Goal: Task Accomplishment & Management: Manage account settings

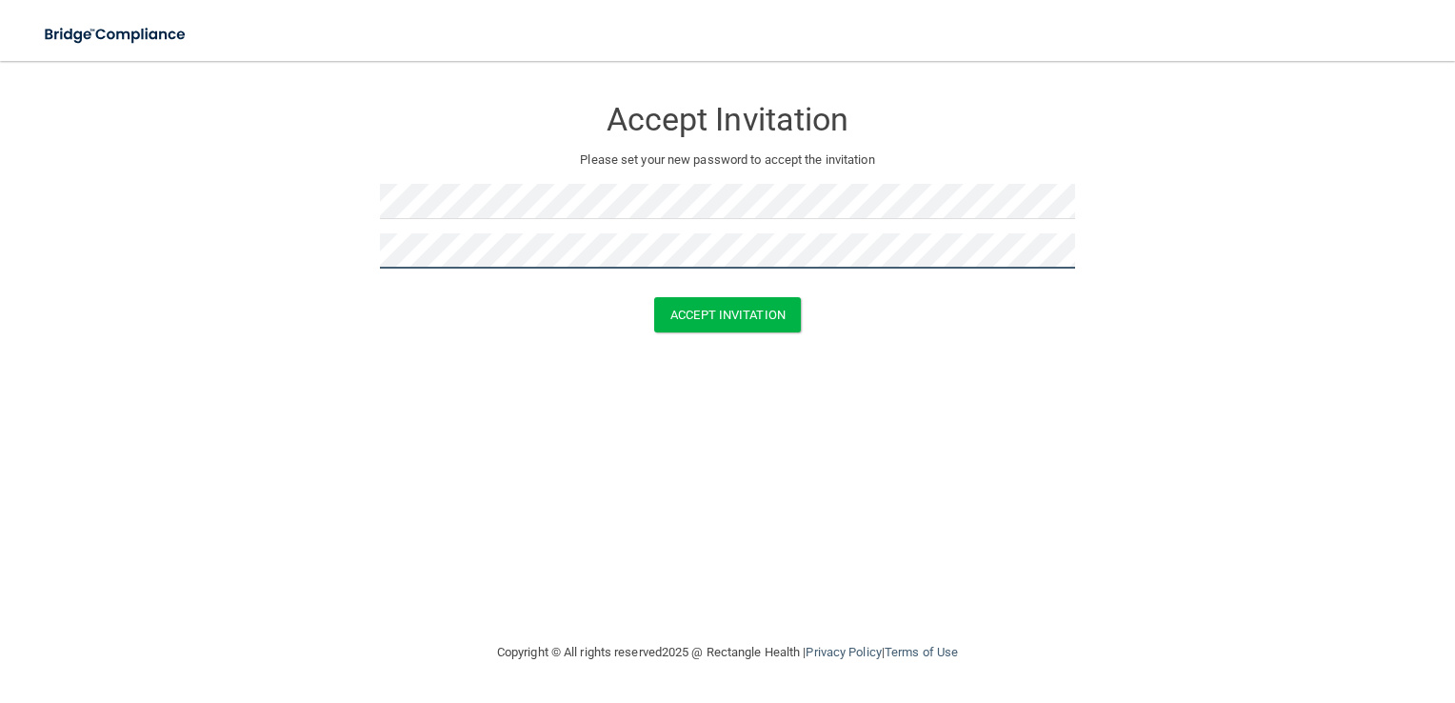
click at [654, 297] on button "Accept Invitation" at bounding box center [727, 314] width 147 height 35
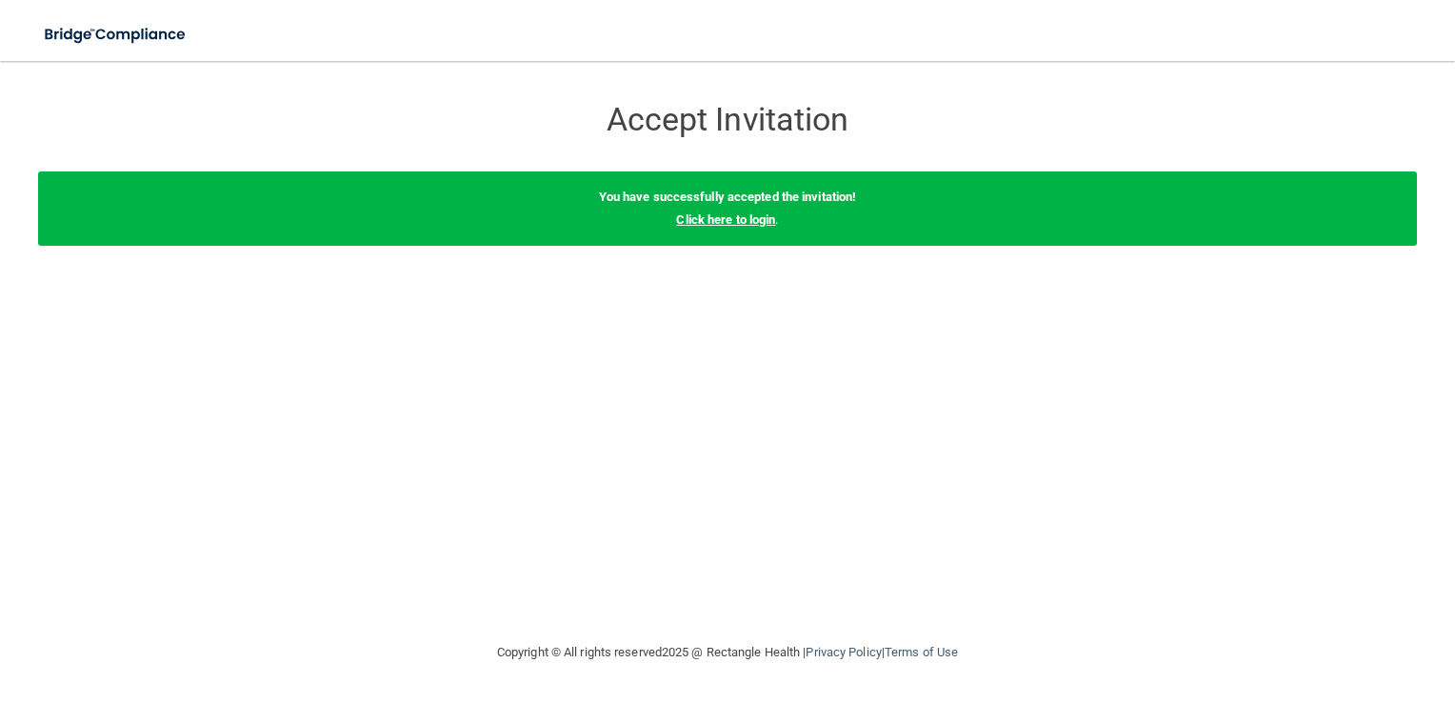
click at [766, 218] on link "Click here to login" at bounding box center [725, 219] width 99 height 14
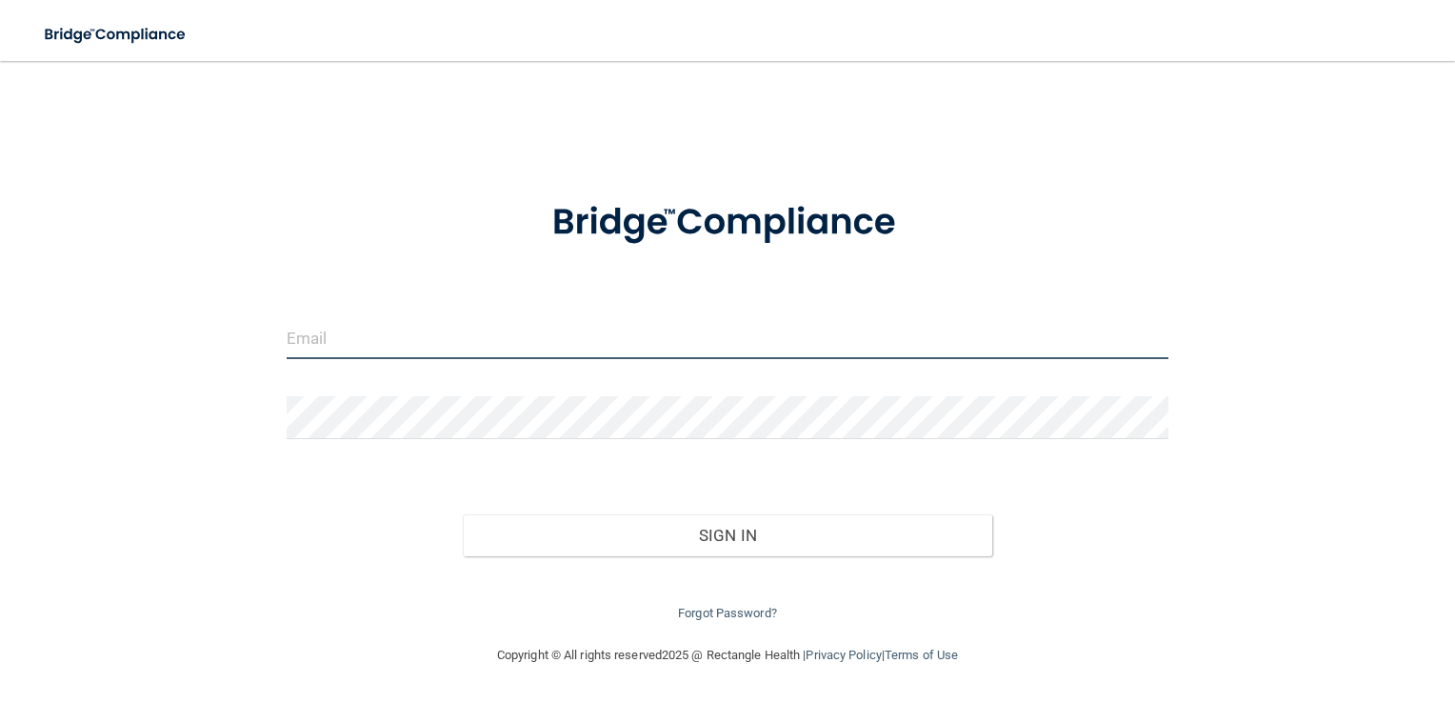
click at [792, 317] on input "email" at bounding box center [728, 337] width 882 height 43
type input "[EMAIL_ADDRESS][DOMAIN_NAME]"
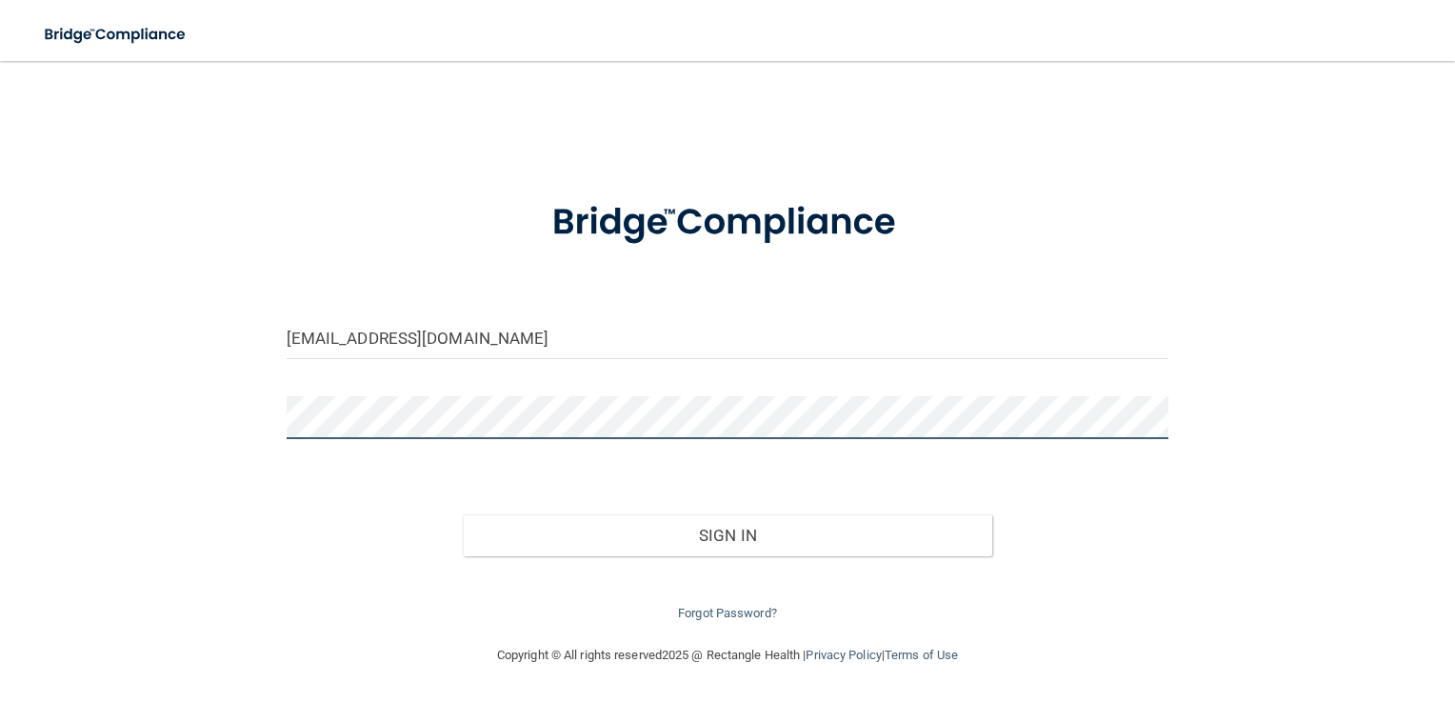
click at [463, 514] on button "Sign In" at bounding box center [727, 535] width 529 height 42
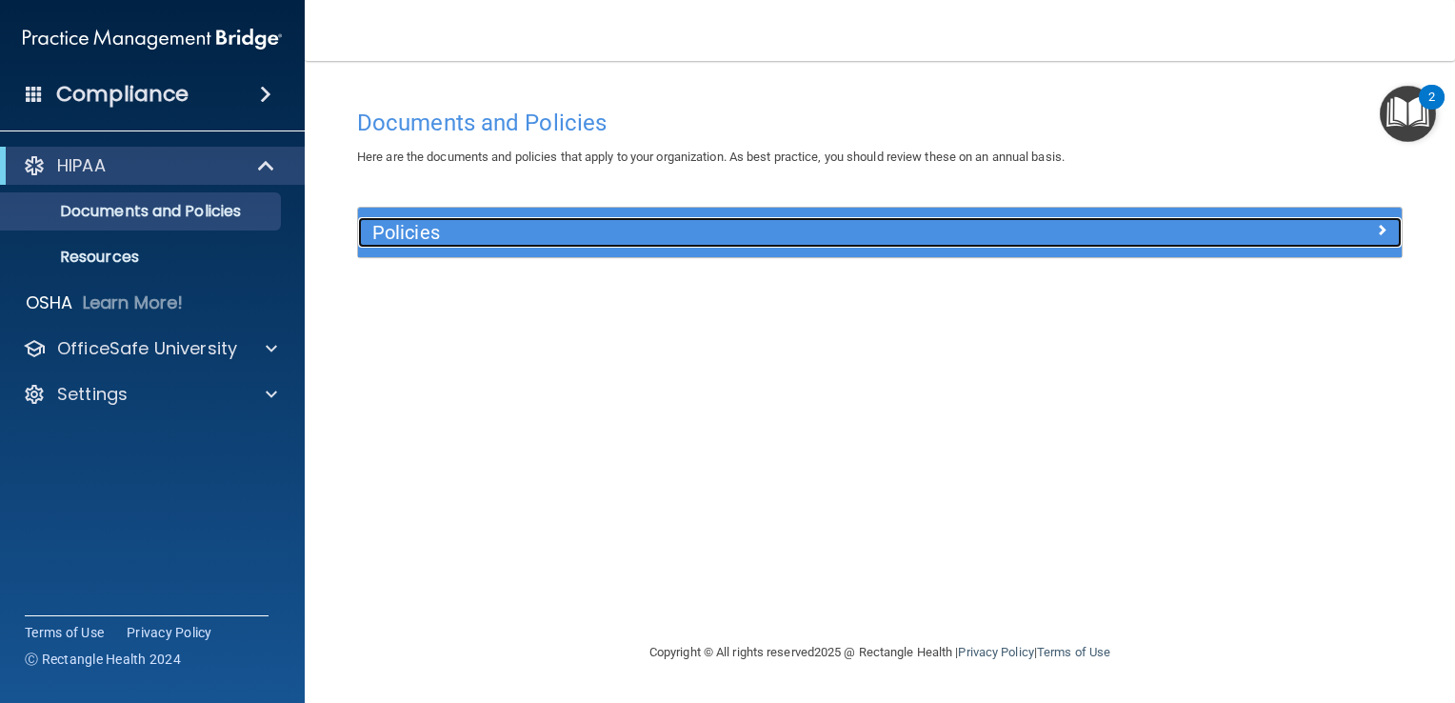
click at [1370, 245] on div "Policies" at bounding box center [879, 232] width 1043 height 30
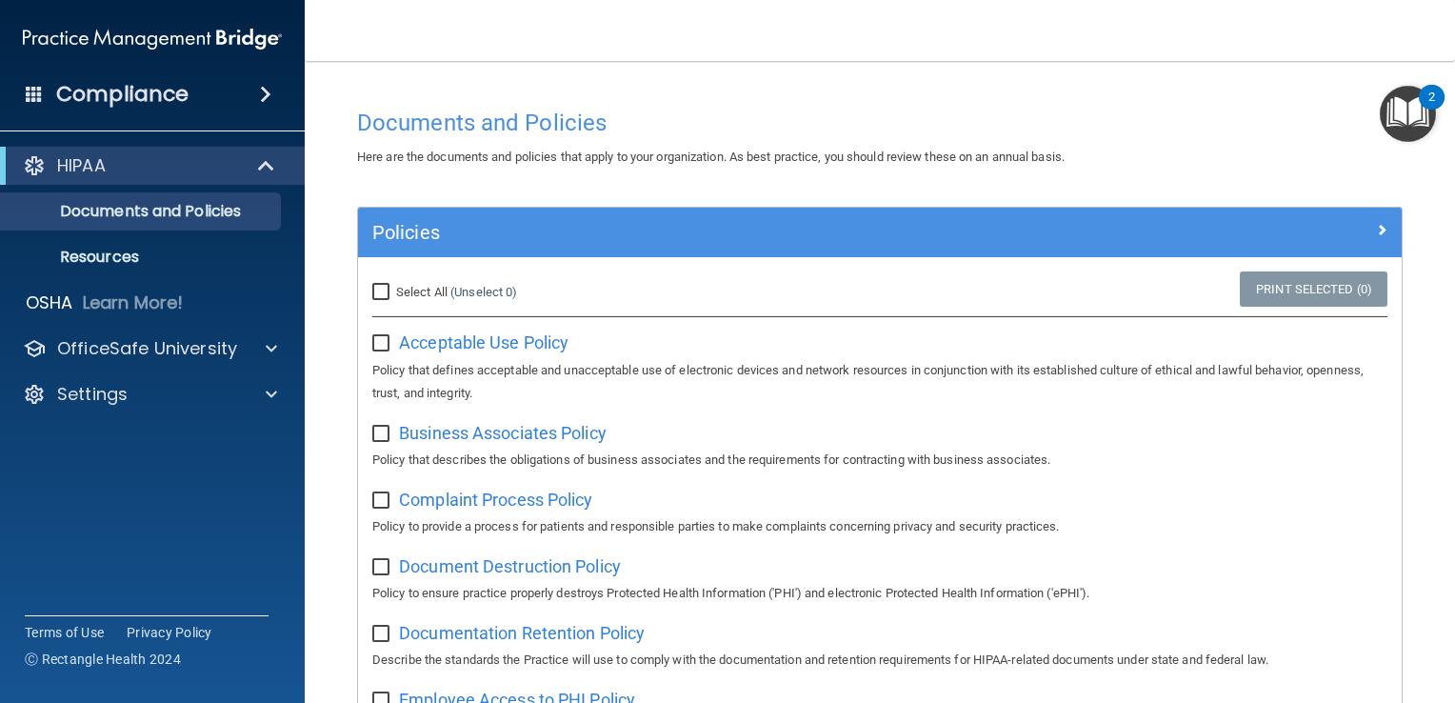
click at [387, 345] on input "checkbox" at bounding box center [383, 343] width 22 height 15
click at [379, 345] on input "checkbox" at bounding box center [383, 343] width 22 height 15
checkbox input "false"
click at [459, 346] on span "Acceptable Use Policy" at bounding box center [483, 342] width 169 height 20
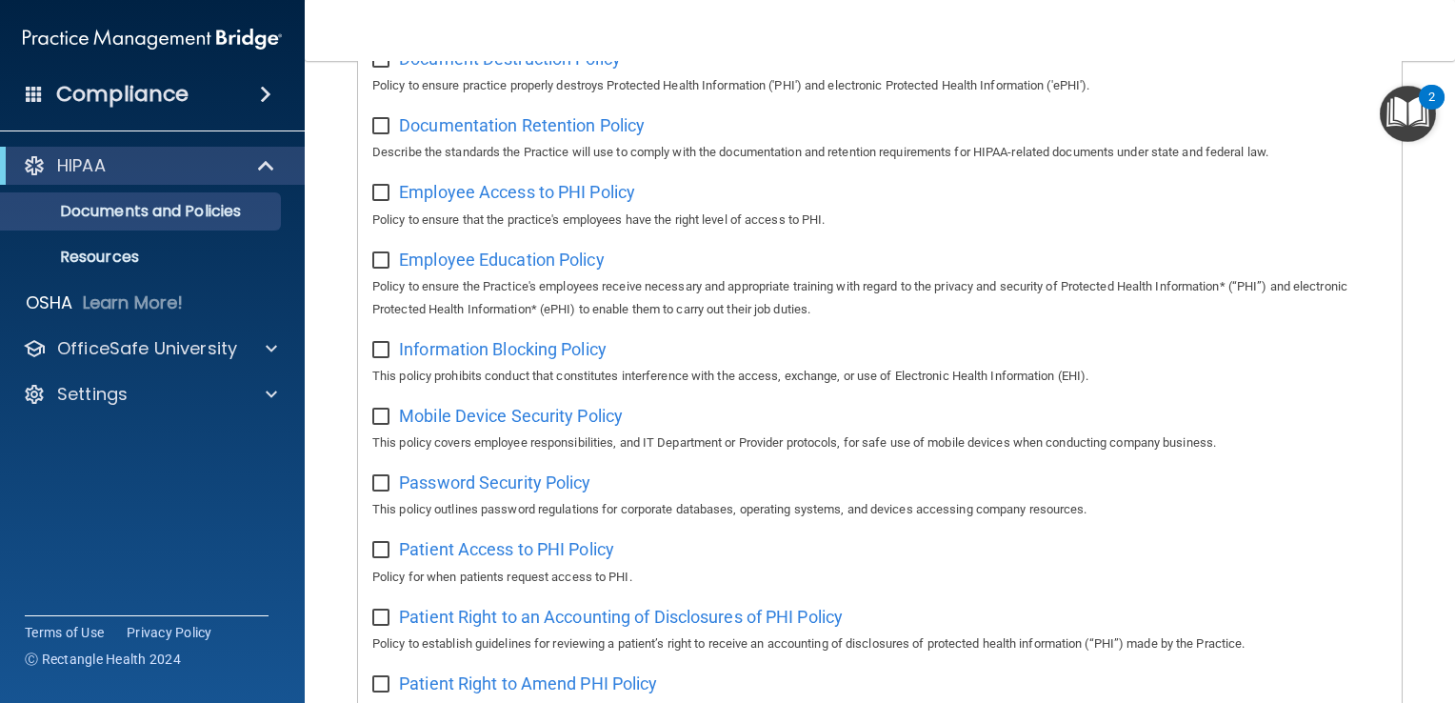
scroll to position [381, 0]
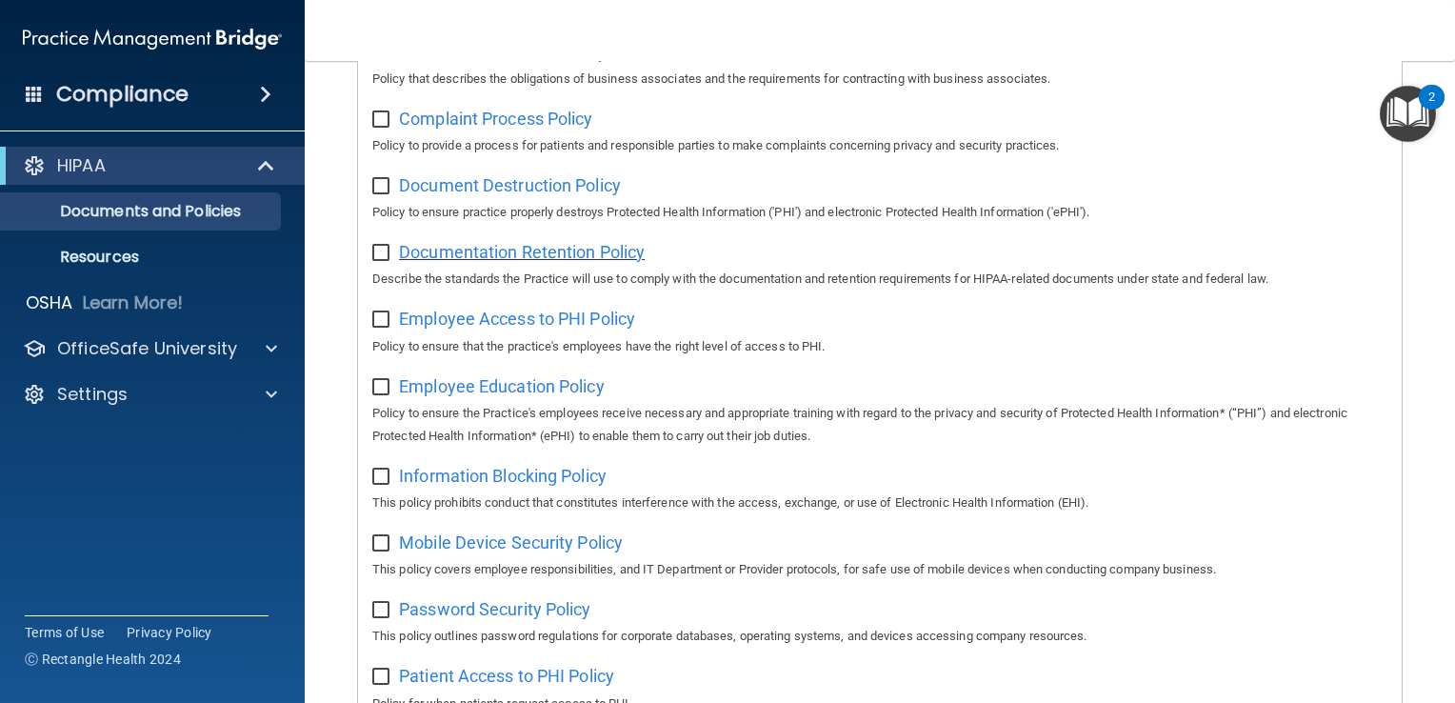
click at [554, 262] on span "Documentation Retention Policy" at bounding box center [522, 252] width 246 height 20
click at [101, 248] on p "Resources" at bounding box center [142, 257] width 260 height 19
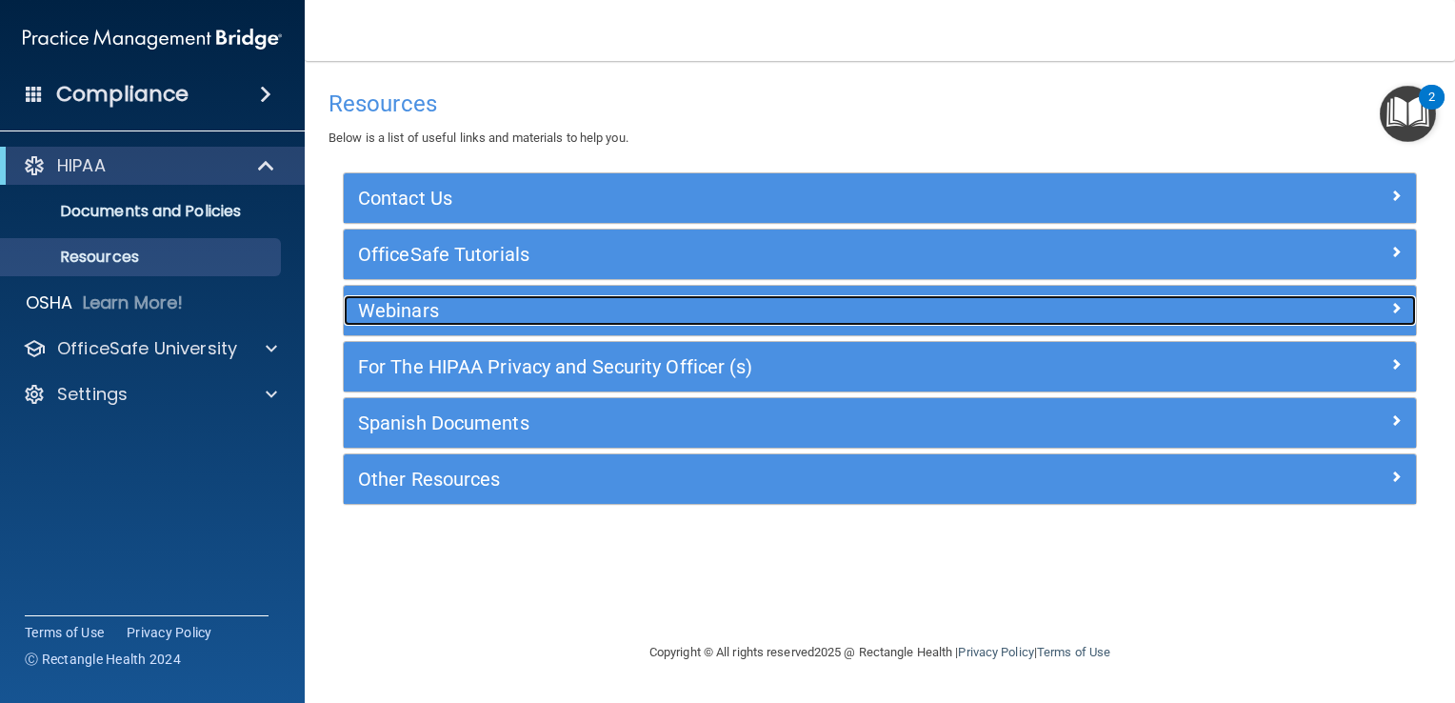
click at [1340, 318] on div "Webinars" at bounding box center [880, 310] width 1072 height 30
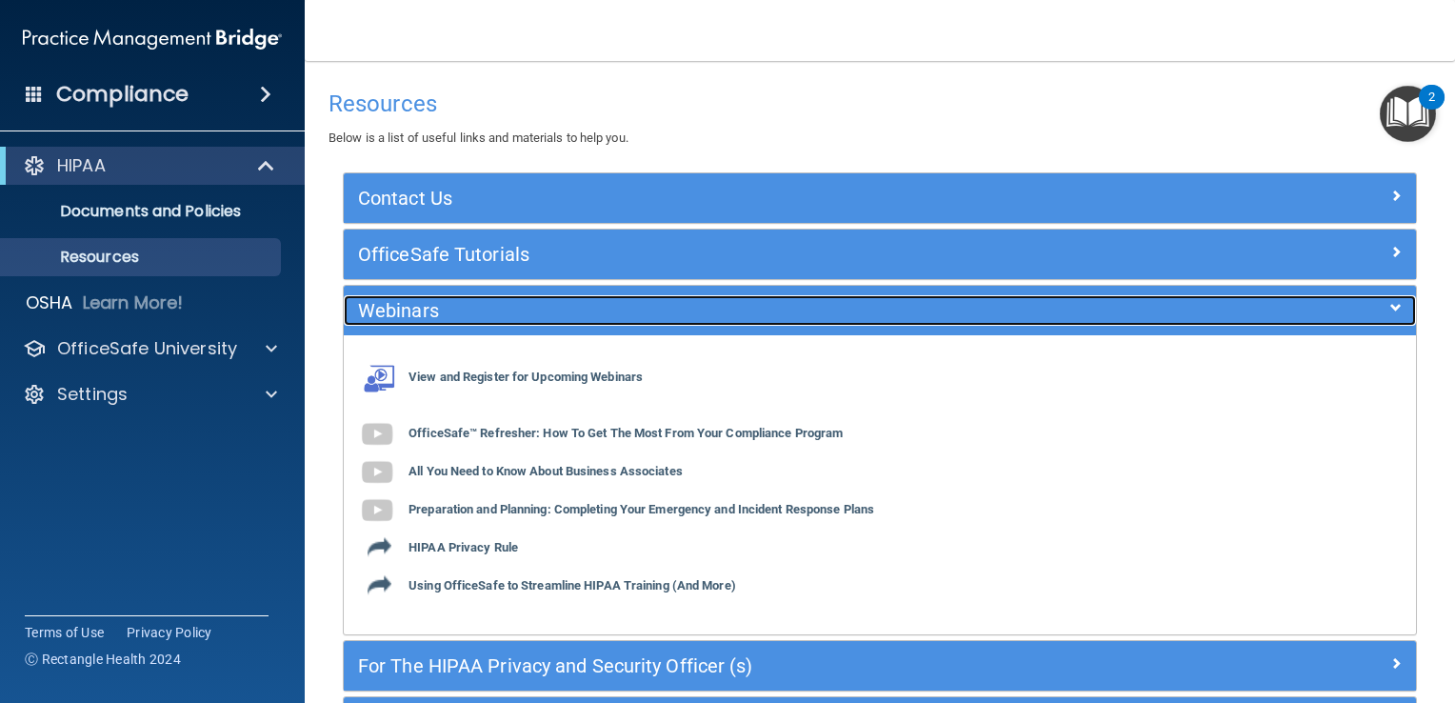
click at [1301, 317] on div at bounding box center [1282, 306] width 268 height 23
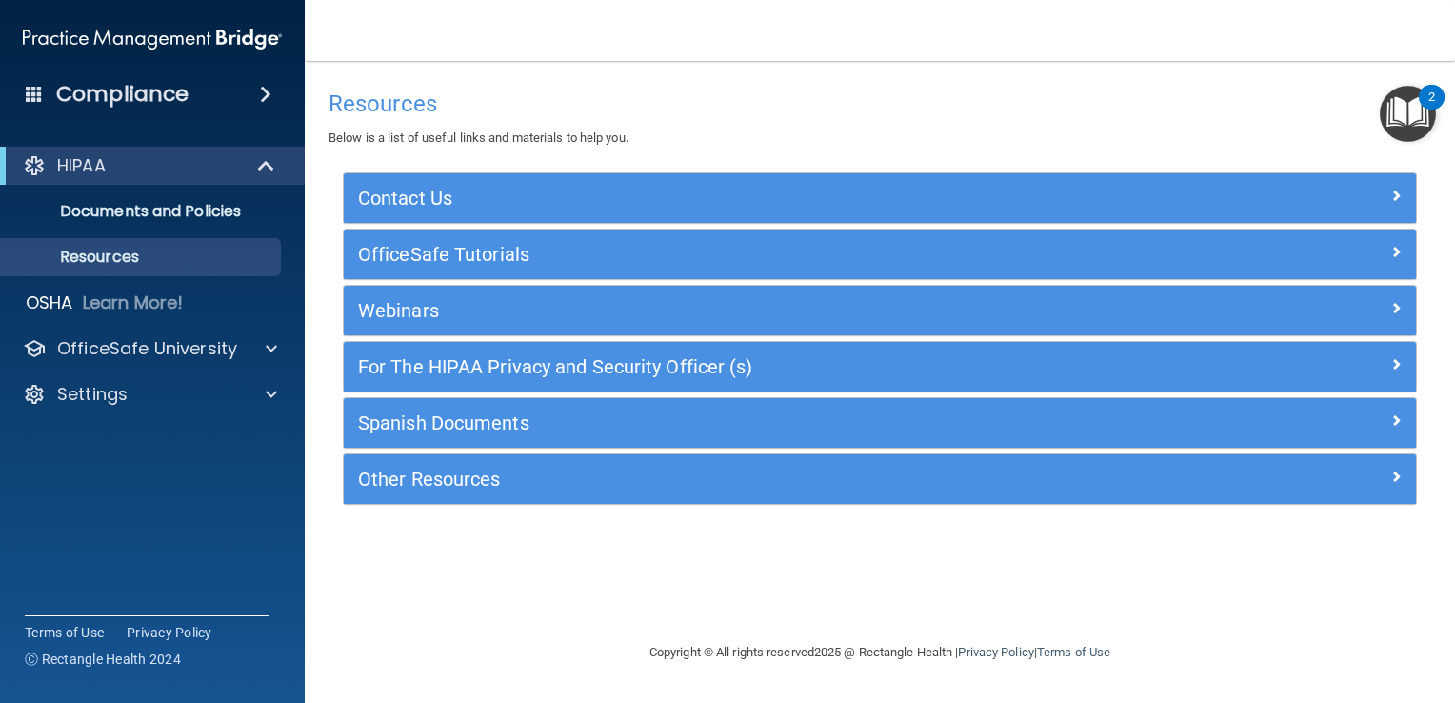
click at [539, 382] on div "For The HIPAA Privacy and Security Officer (s)" at bounding box center [880, 367] width 1072 height 50
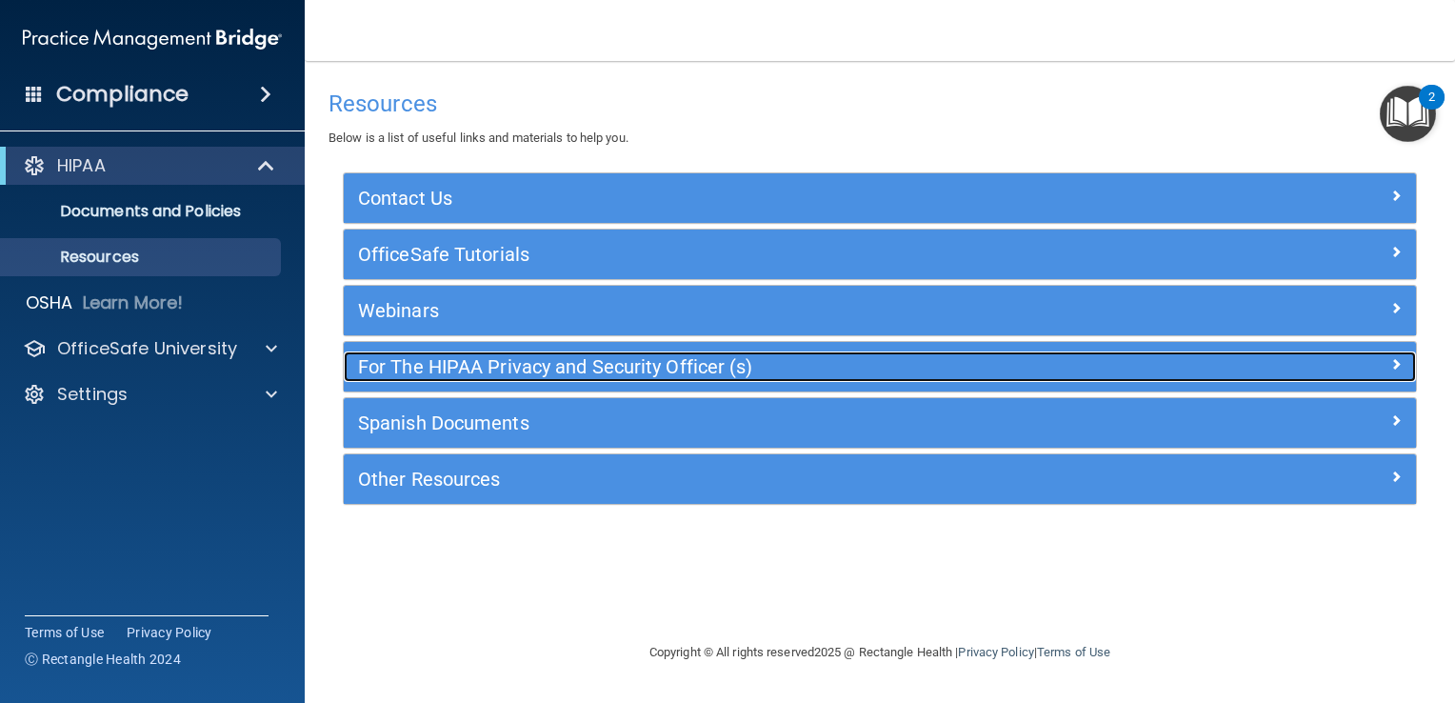
click at [1065, 376] on div "For The HIPAA Privacy and Security Officer (s)" at bounding box center [746, 366] width 804 height 30
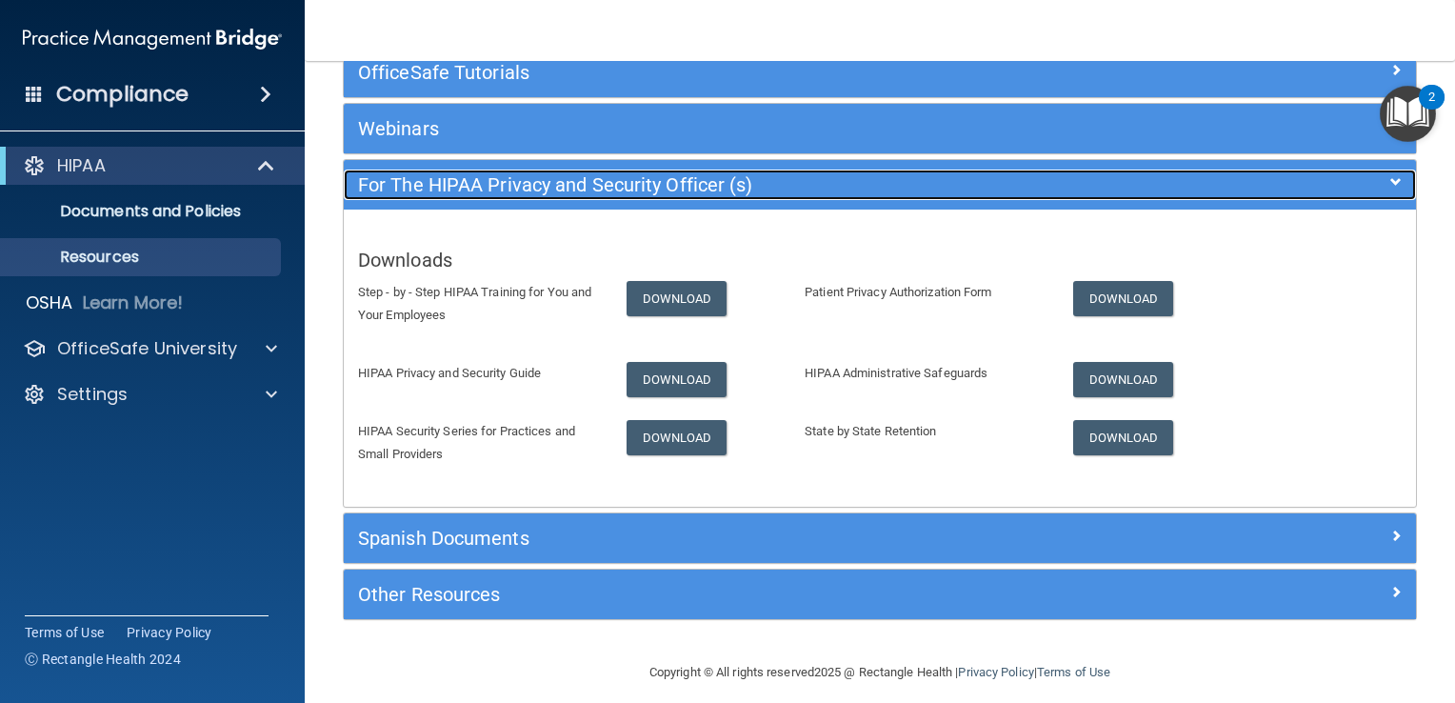
scroll to position [190, 0]
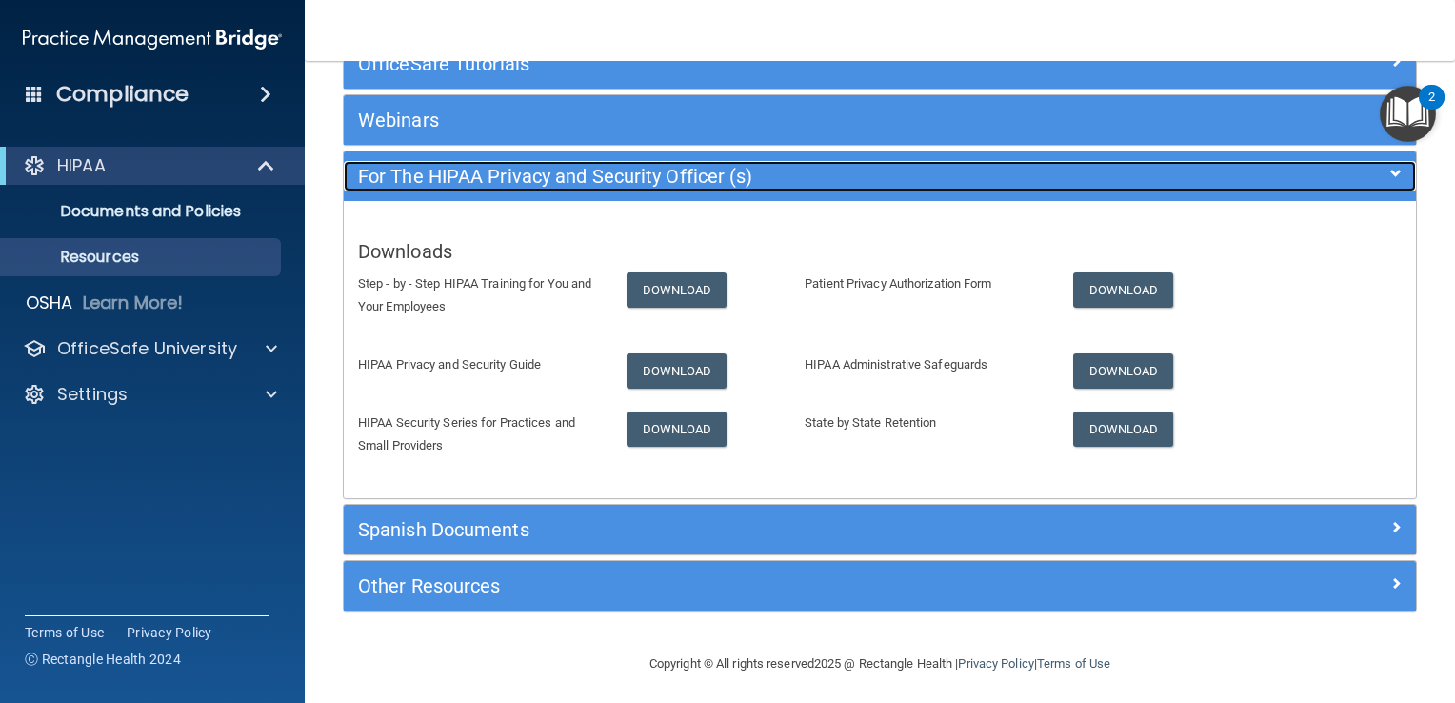
click at [1246, 182] on div at bounding box center [1282, 172] width 268 height 23
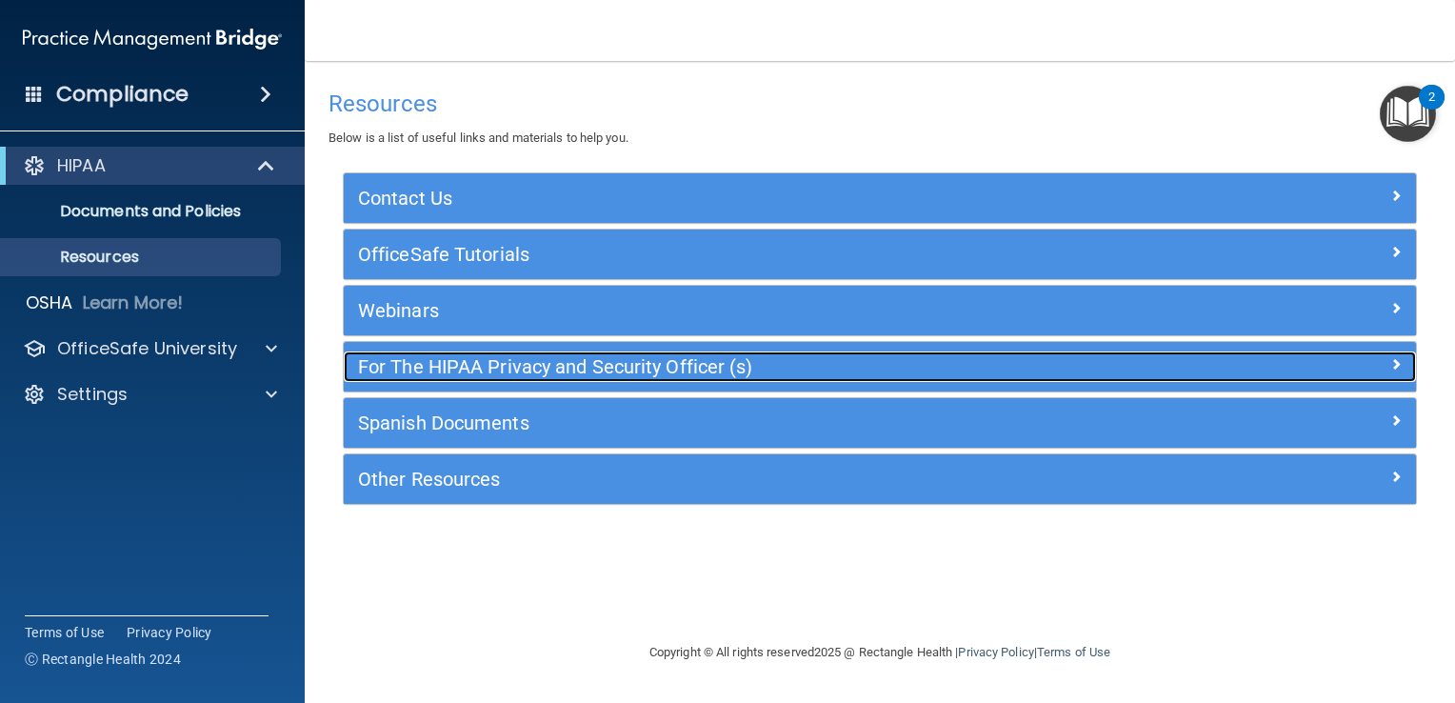
scroll to position [0, 0]
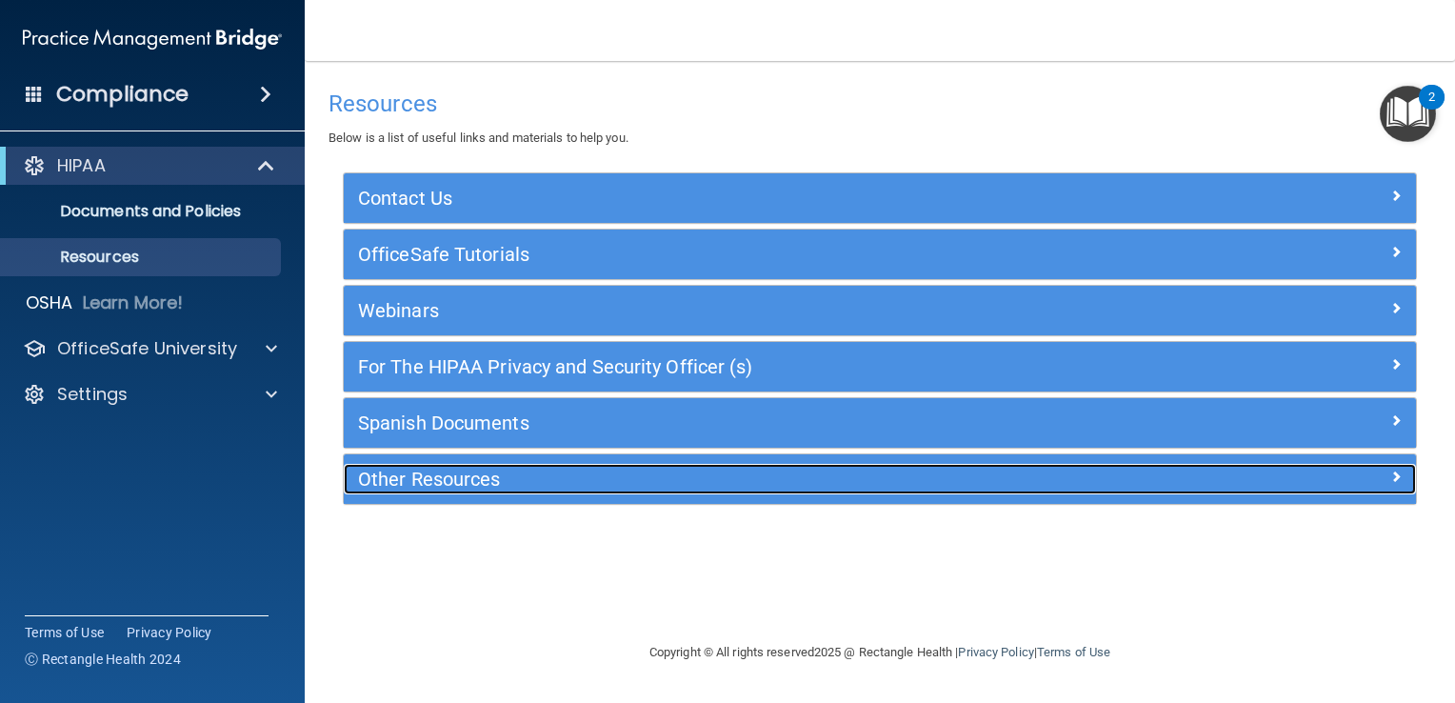
click at [800, 486] on h5 "Other Resources" at bounding box center [746, 478] width 776 height 21
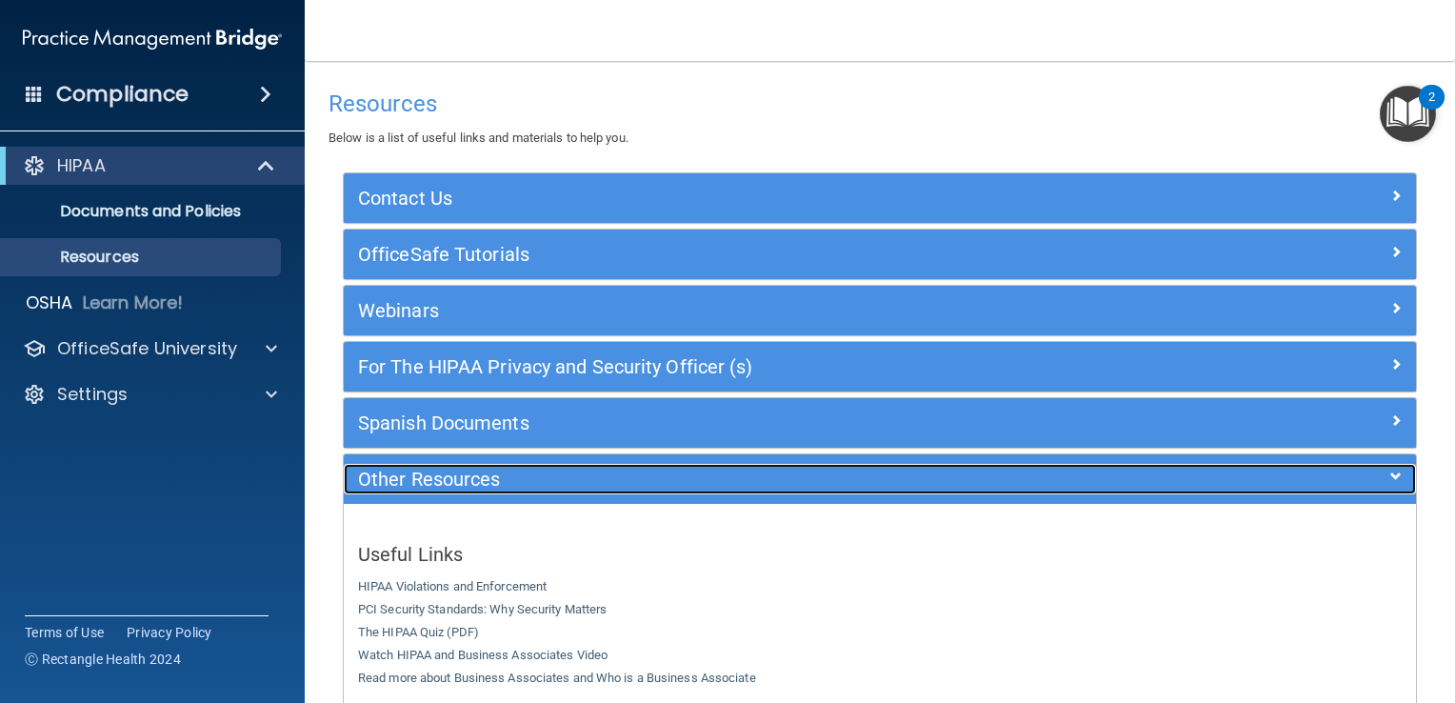
click at [800, 486] on h5 "Other Resources" at bounding box center [746, 478] width 776 height 21
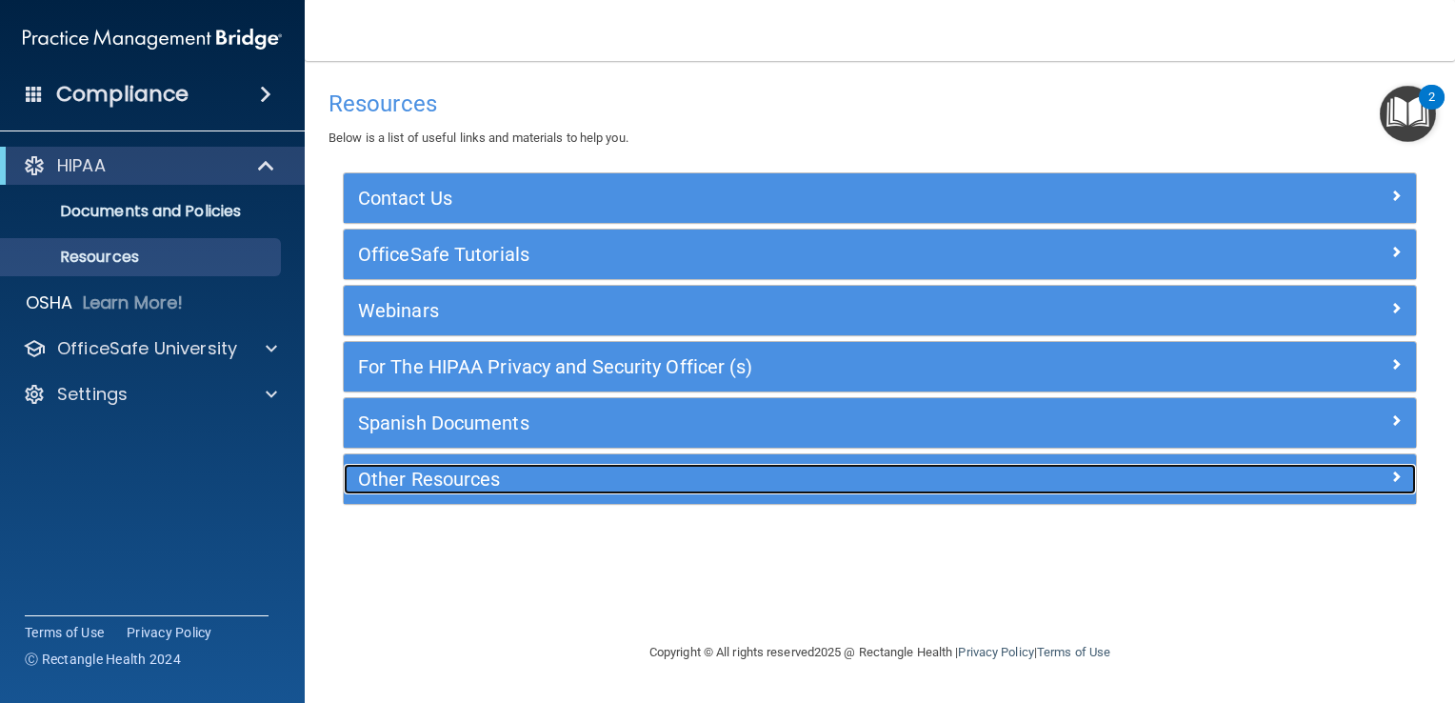
click at [800, 486] on h5 "Other Resources" at bounding box center [746, 478] width 776 height 21
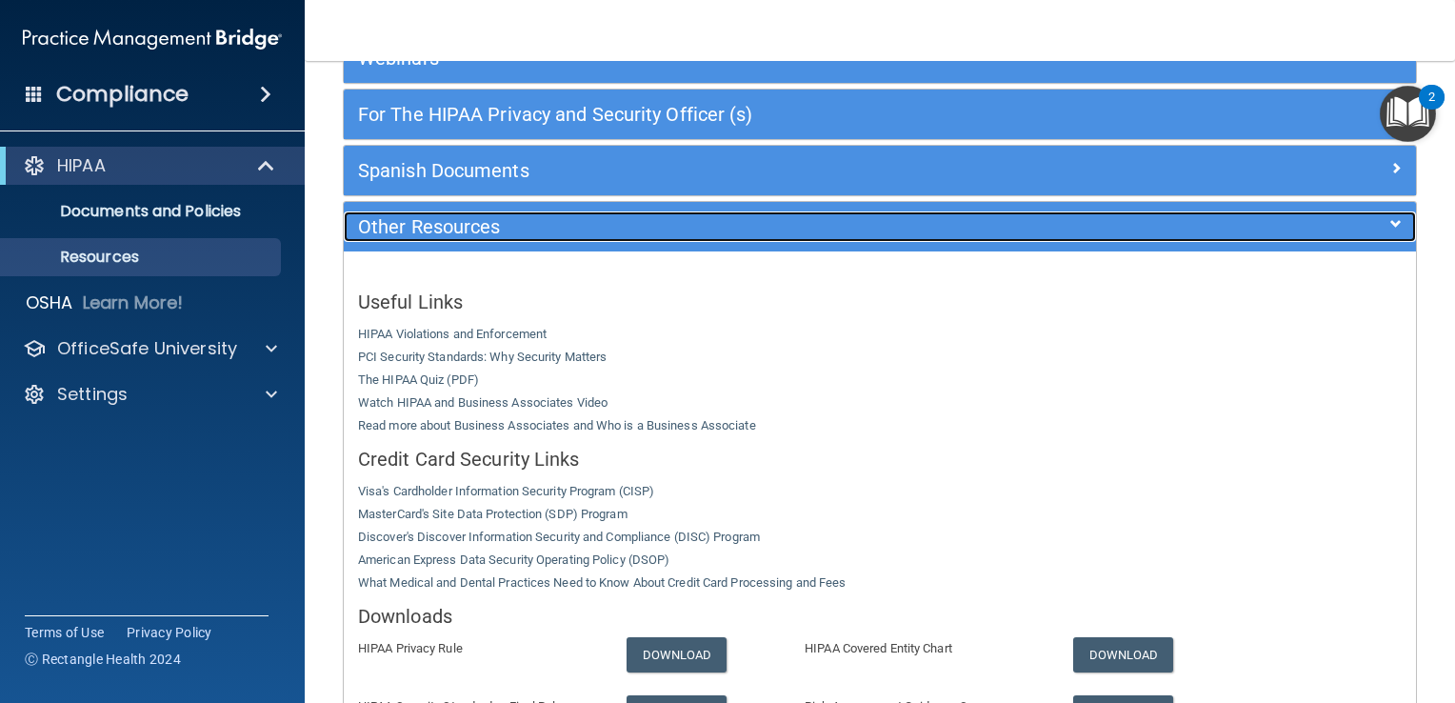
scroll to position [190, 0]
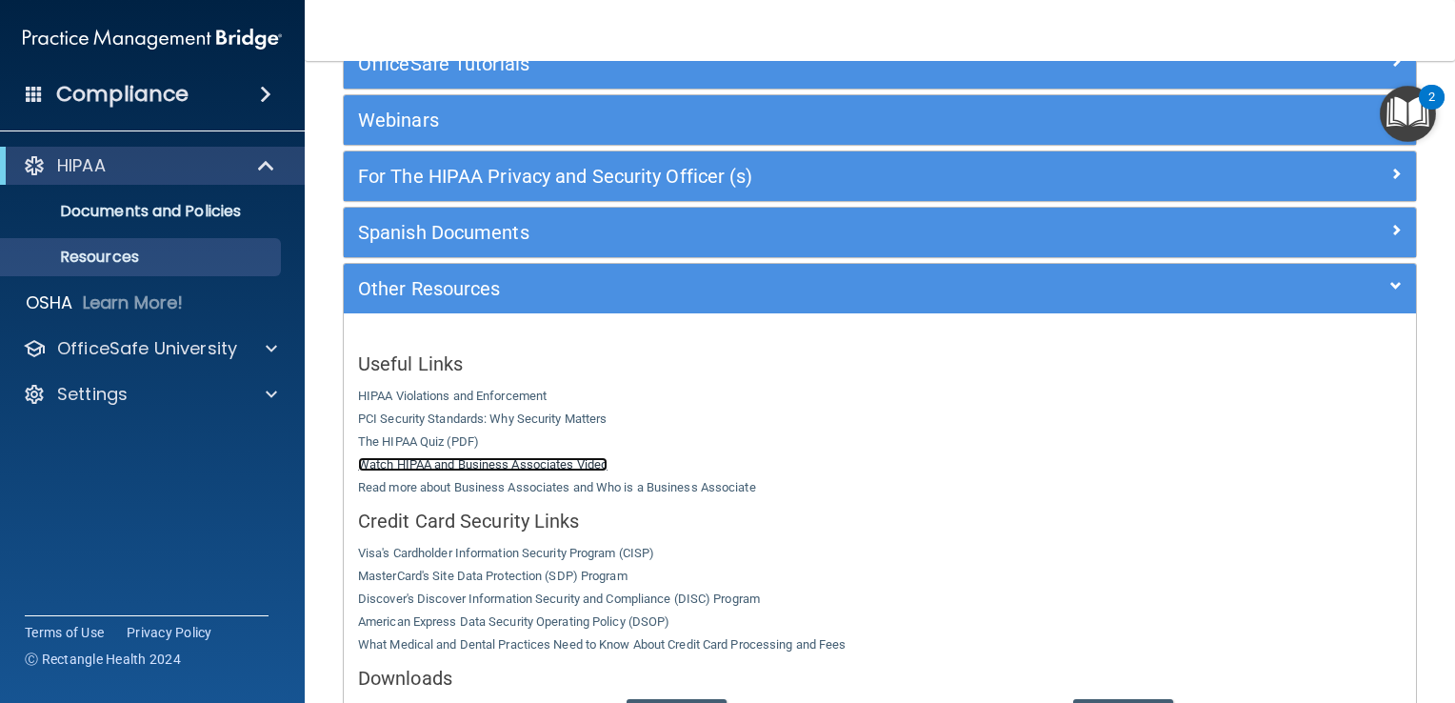
click at [604, 465] on link "Watch HIPAA and Business Associates Video" at bounding box center [482, 464] width 249 height 14
click at [188, 239] on link "Resources" at bounding box center [131, 257] width 300 height 38
click at [263, 87] on span at bounding box center [265, 94] width 11 height 23
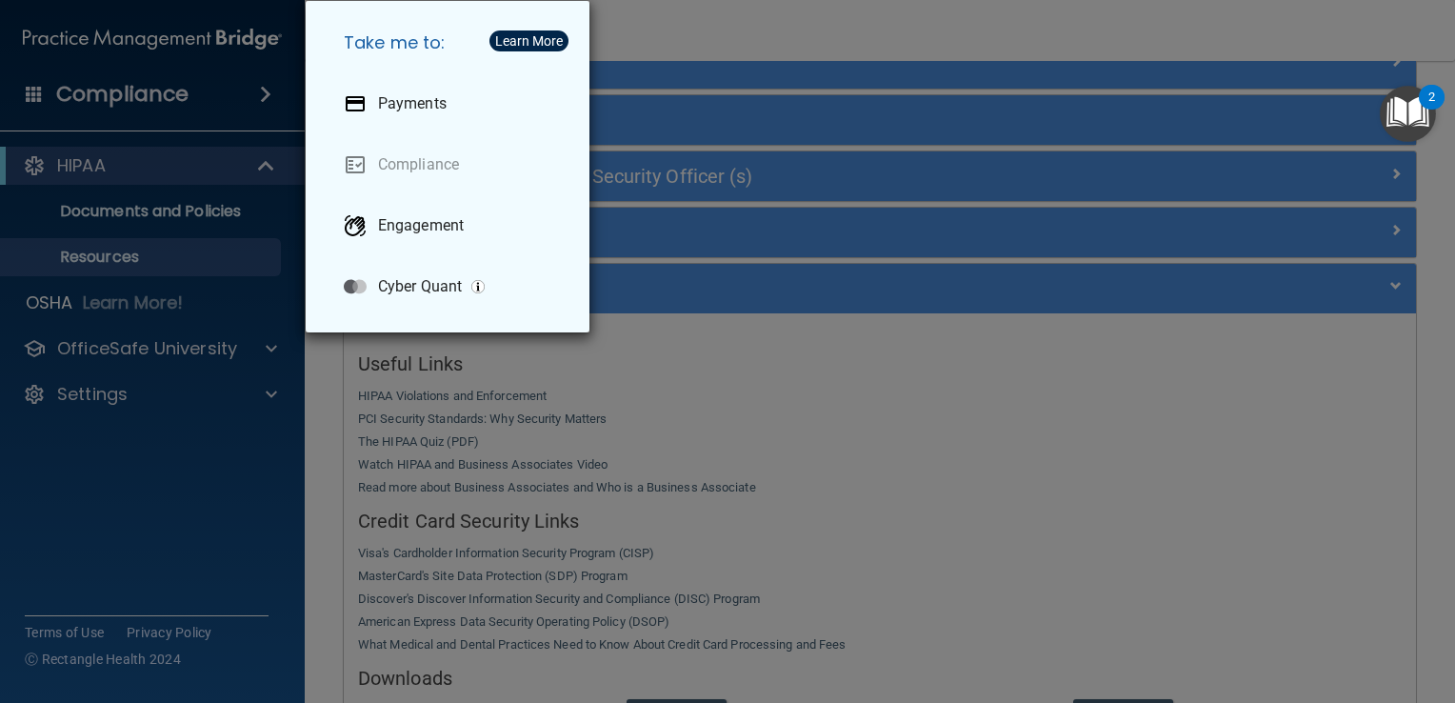
click at [1070, 517] on div "Take me to: Payments Compliance Engagement Cyber Quant" at bounding box center [727, 351] width 1455 height 703
